Goal: Information Seeking & Learning: Learn about a topic

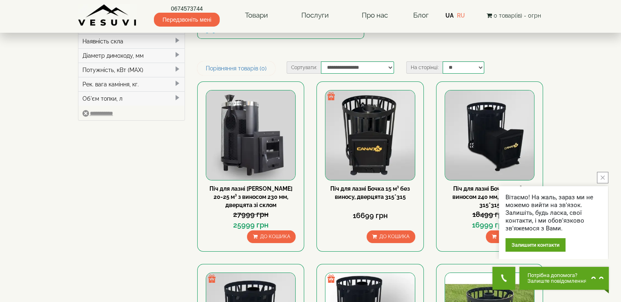
scroll to position [82, 0]
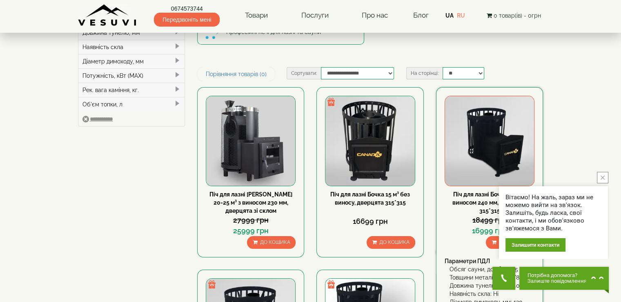
drag, startPoint x: 484, startPoint y: 131, endPoint x: 502, endPoint y: 133, distance: 17.7
click at [502, 133] on img at bounding box center [489, 140] width 89 height 89
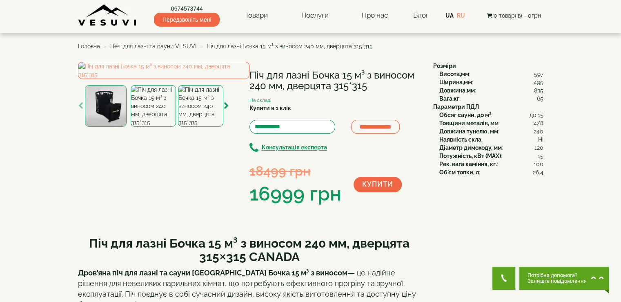
drag, startPoint x: 145, startPoint y: 138, endPoint x: 26, endPoint y: 161, distance: 121.5
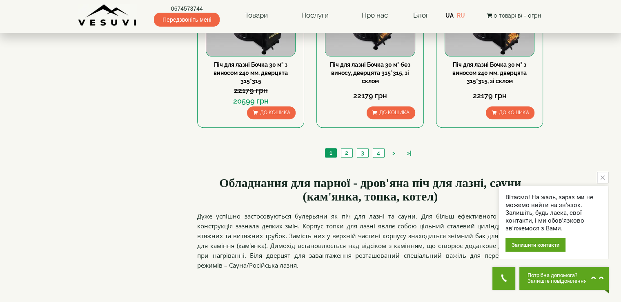
scroll to position [940, 0]
click at [351, 152] on link "2" at bounding box center [346, 152] width 11 height 9
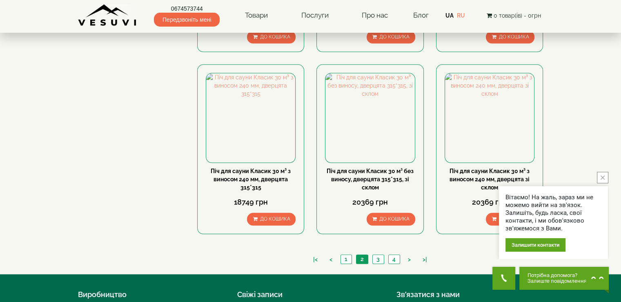
scroll to position [858, 0]
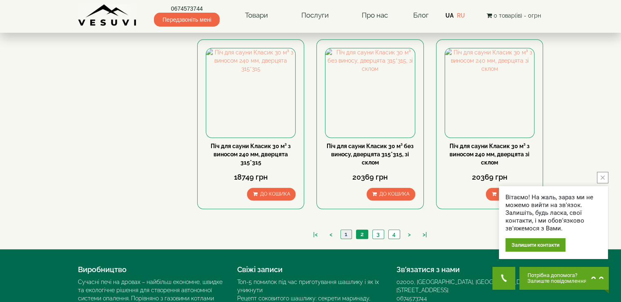
click at [344, 236] on link "1" at bounding box center [346, 234] width 11 height 9
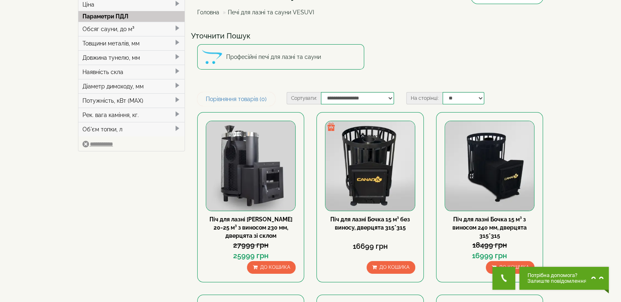
scroll to position [82, 0]
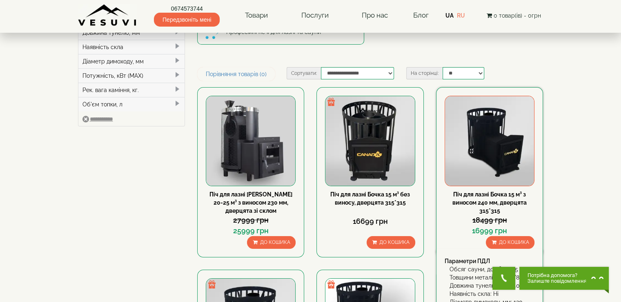
click at [485, 153] on img at bounding box center [489, 140] width 89 height 89
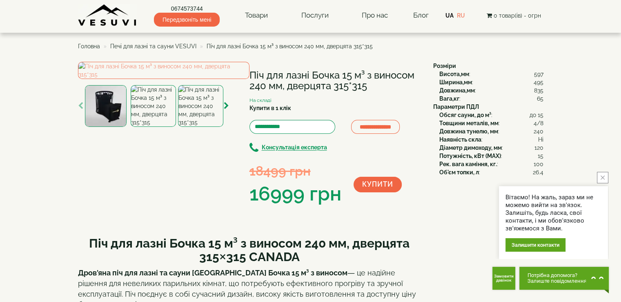
click at [196, 127] on img at bounding box center [200, 106] width 45 height 42
click at [165, 127] on img at bounding box center [153, 106] width 45 height 42
click at [209, 127] on img at bounding box center [200, 106] width 45 height 42
click at [229, 127] on div at bounding box center [164, 94] width 172 height 65
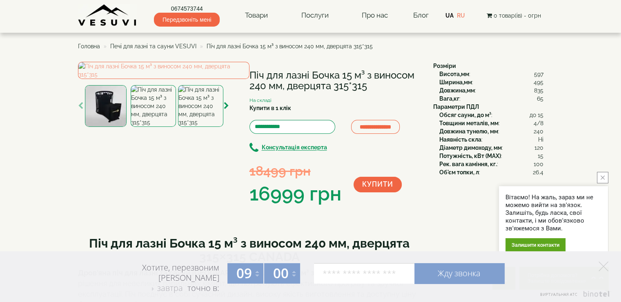
click at [79, 20] on img at bounding box center [107, 15] width 59 height 22
